Goal: Information Seeking & Learning: Learn about a topic

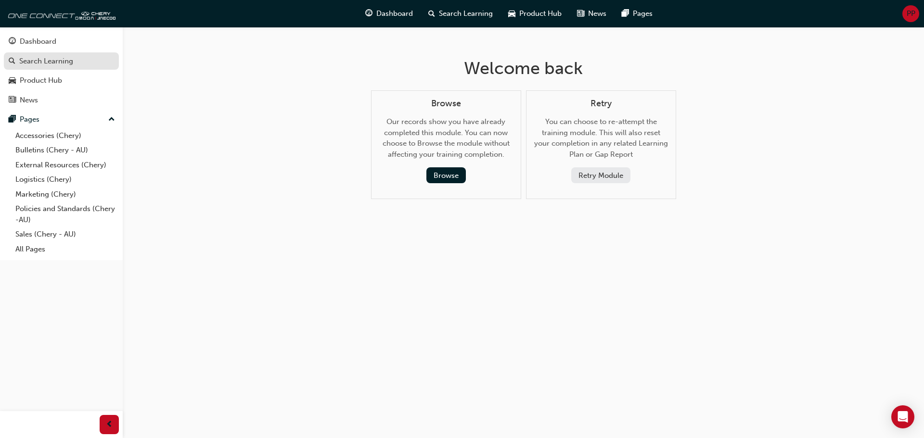
click at [65, 58] on div "Search Learning" at bounding box center [46, 61] width 54 height 11
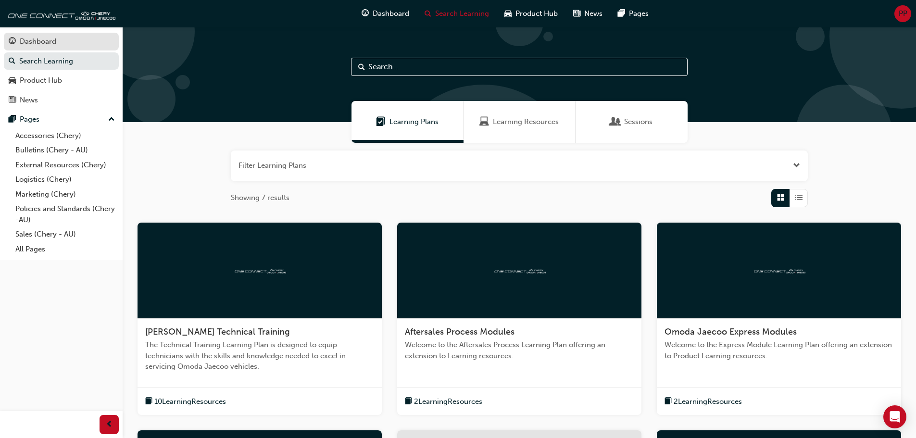
click at [53, 37] on div "Dashboard" at bounding box center [38, 41] width 37 height 11
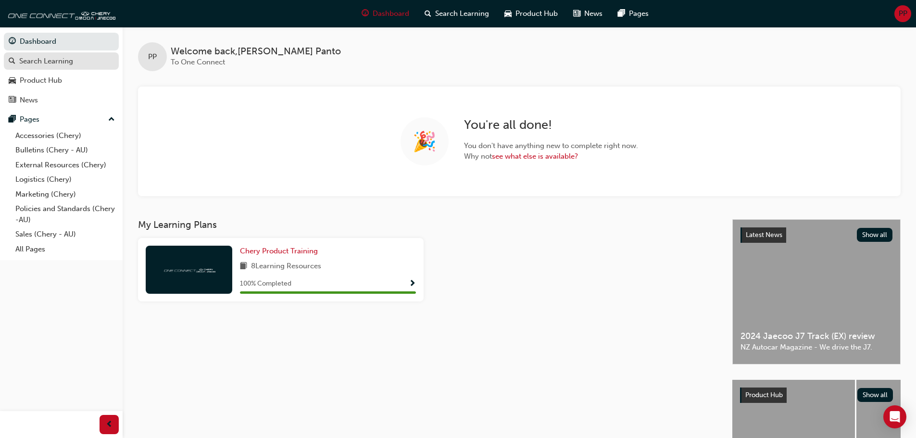
click at [70, 61] on div "Search Learning" at bounding box center [46, 61] width 54 height 11
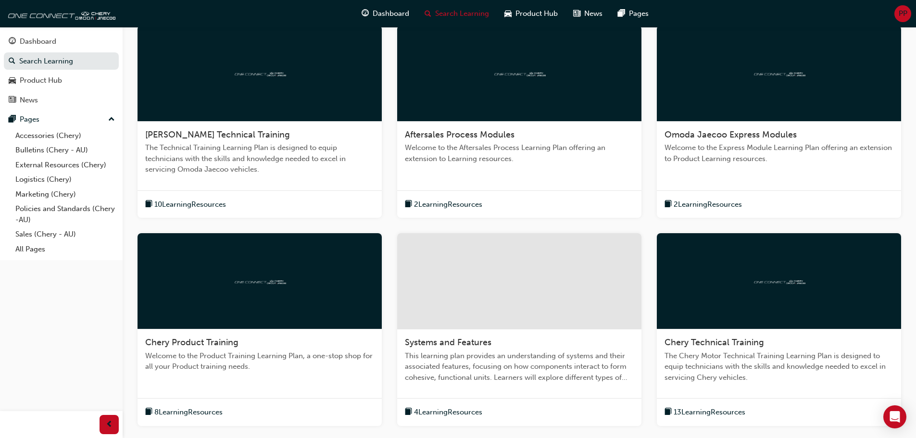
scroll to position [111, 0]
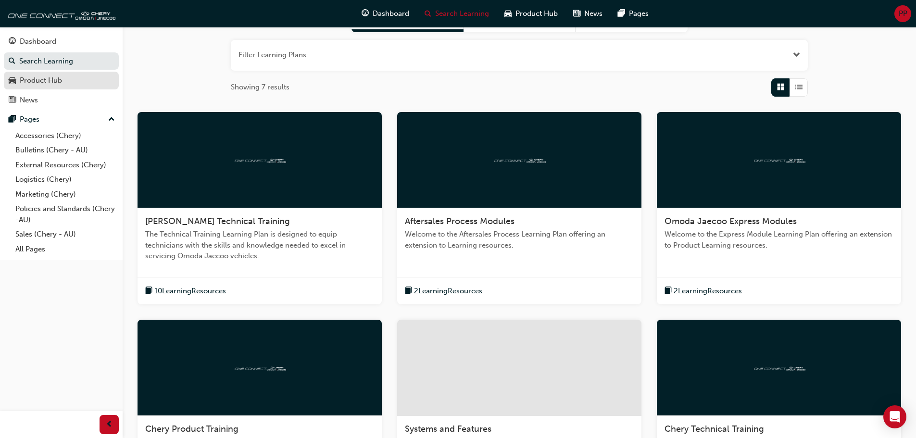
click at [63, 81] on div "Product Hub" at bounding box center [61, 81] width 105 height 12
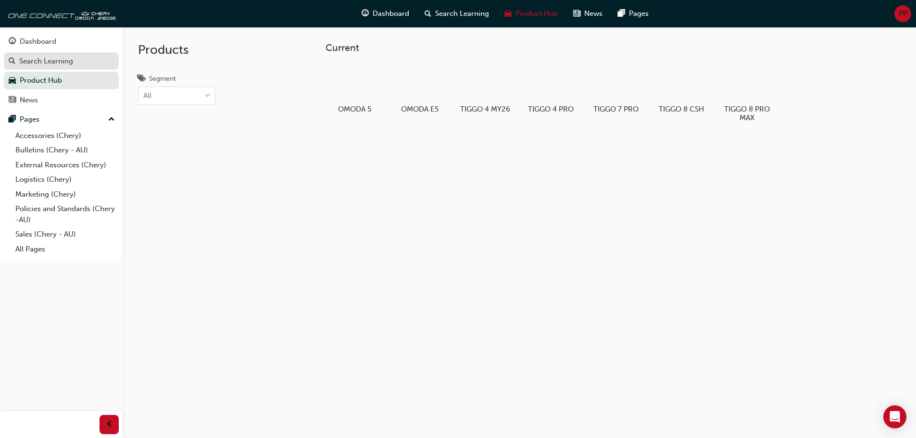
click at [73, 56] on div "Search Learning" at bounding box center [46, 61] width 54 height 11
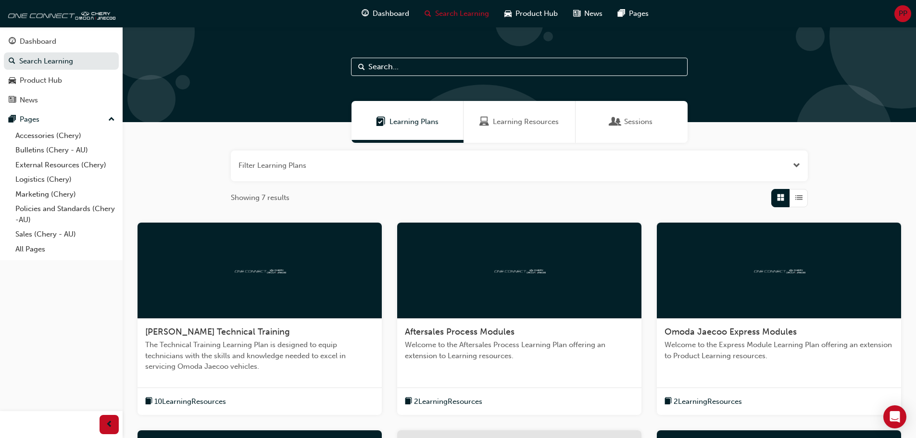
click at [528, 129] on div "Learning Resources" at bounding box center [520, 122] width 112 height 42
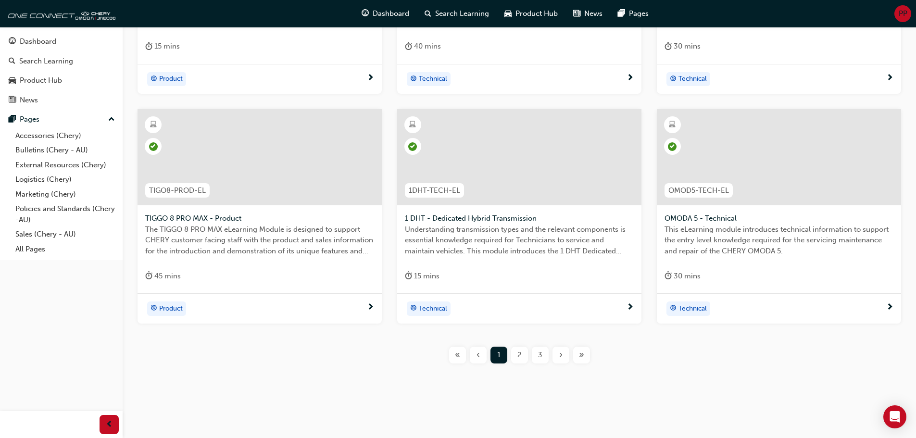
scroll to position [346, 0]
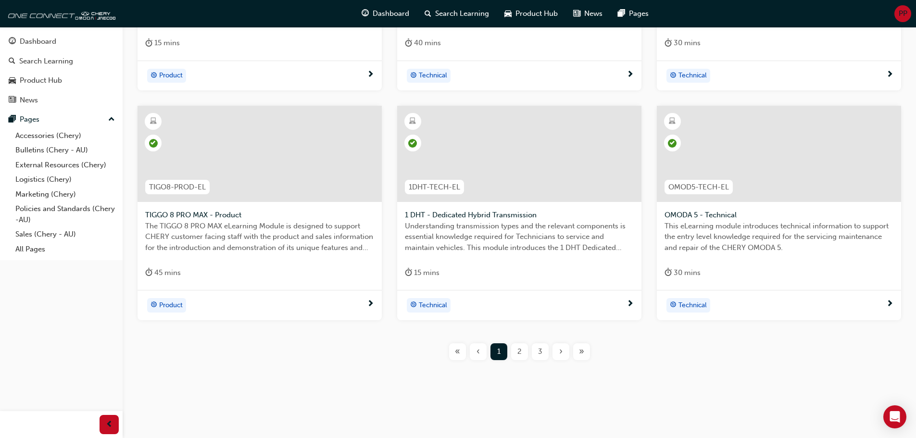
click at [515, 350] on div "2" at bounding box center [519, 351] width 17 height 17
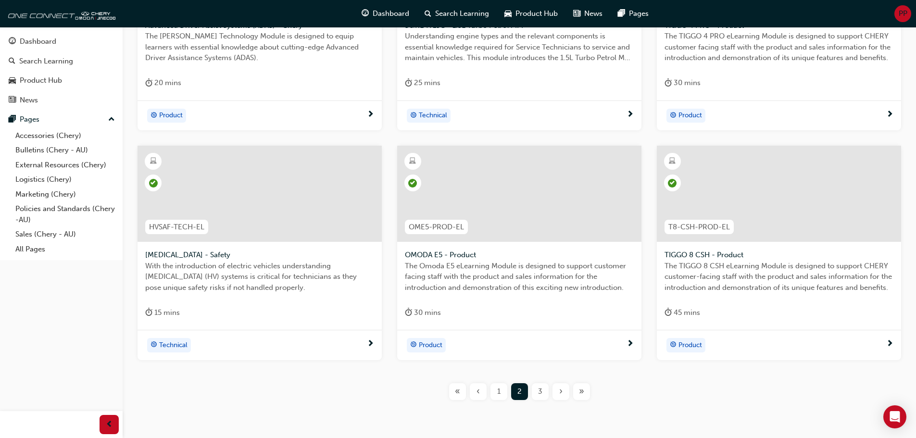
scroll to position [346, 0]
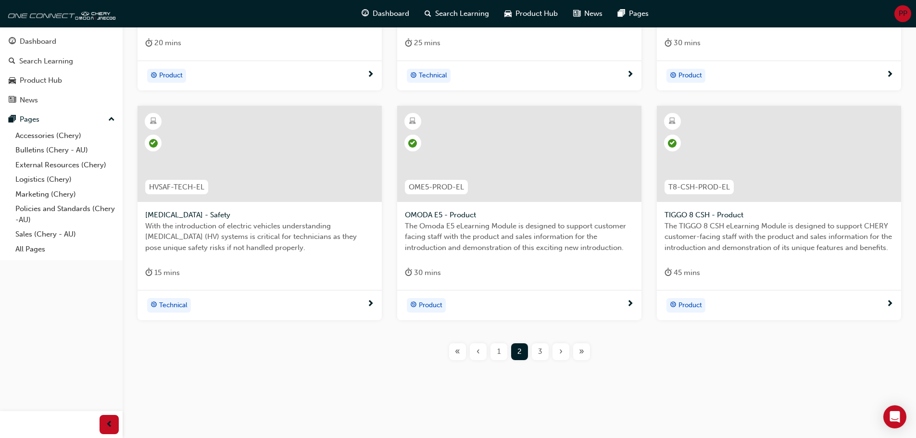
click at [542, 352] on span "3" at bounding box center [540, 351] width 4 height 11
click at [542, 352] on span "4" at bounding box center [540, 351] width 4 height 11
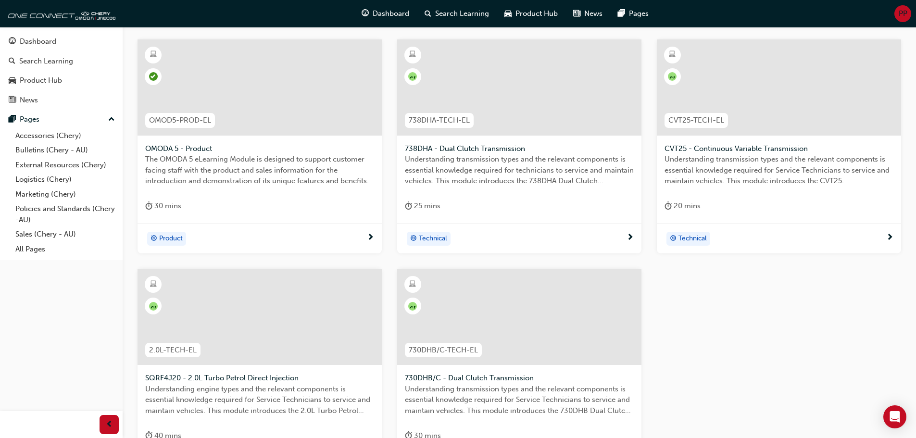
scroll to position [106, 0]
